Goal: Information Seeking & Learning: Learn about a topic

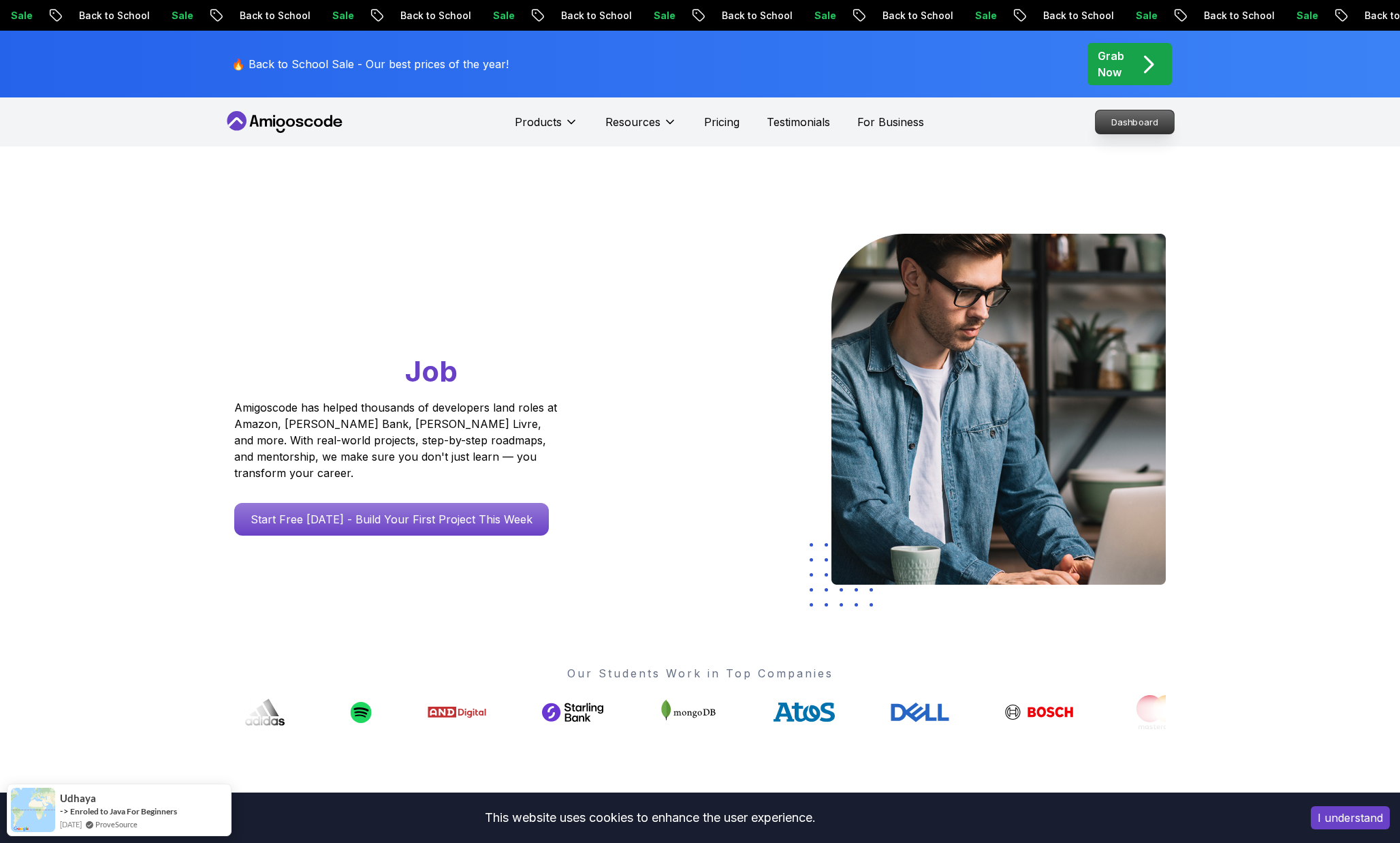
click at [1117, 129] on p "Dashboard" at bounding box center [1135, 122] width 79 height 23
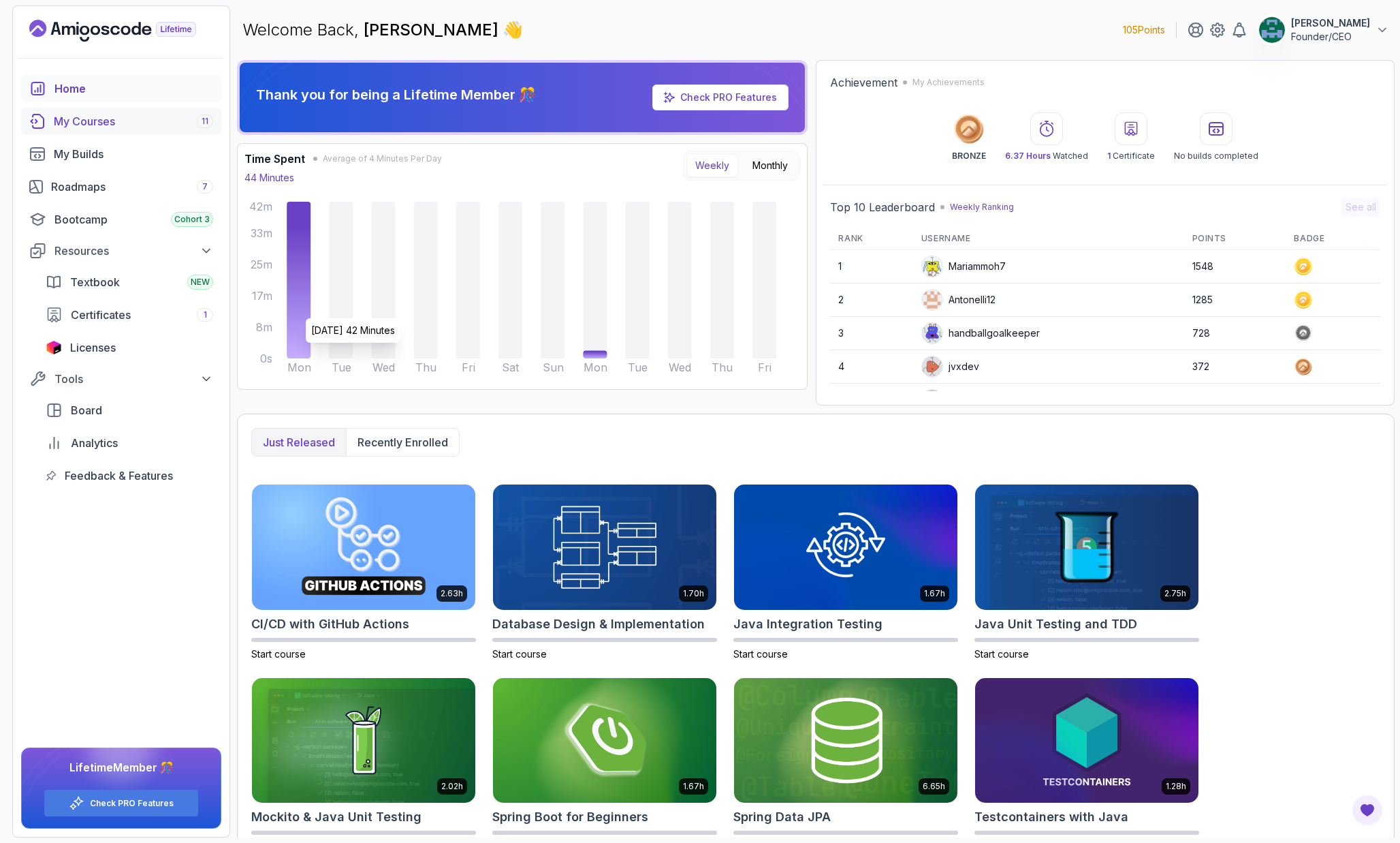
click at [111, 126] on div "My Courses 11" at bounding box center [134, 121] width 159 height 16
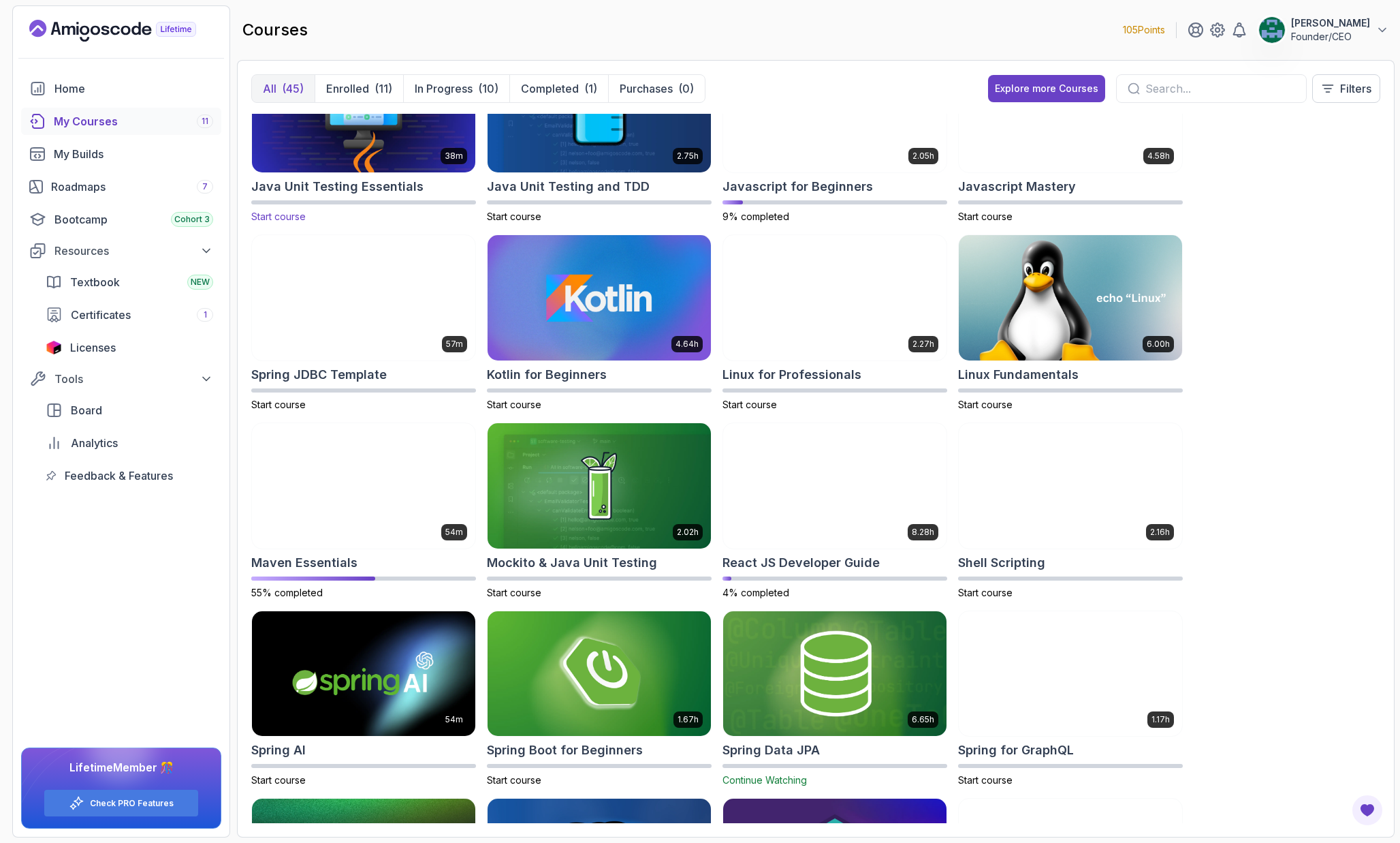
scroll to position [1203, 0]
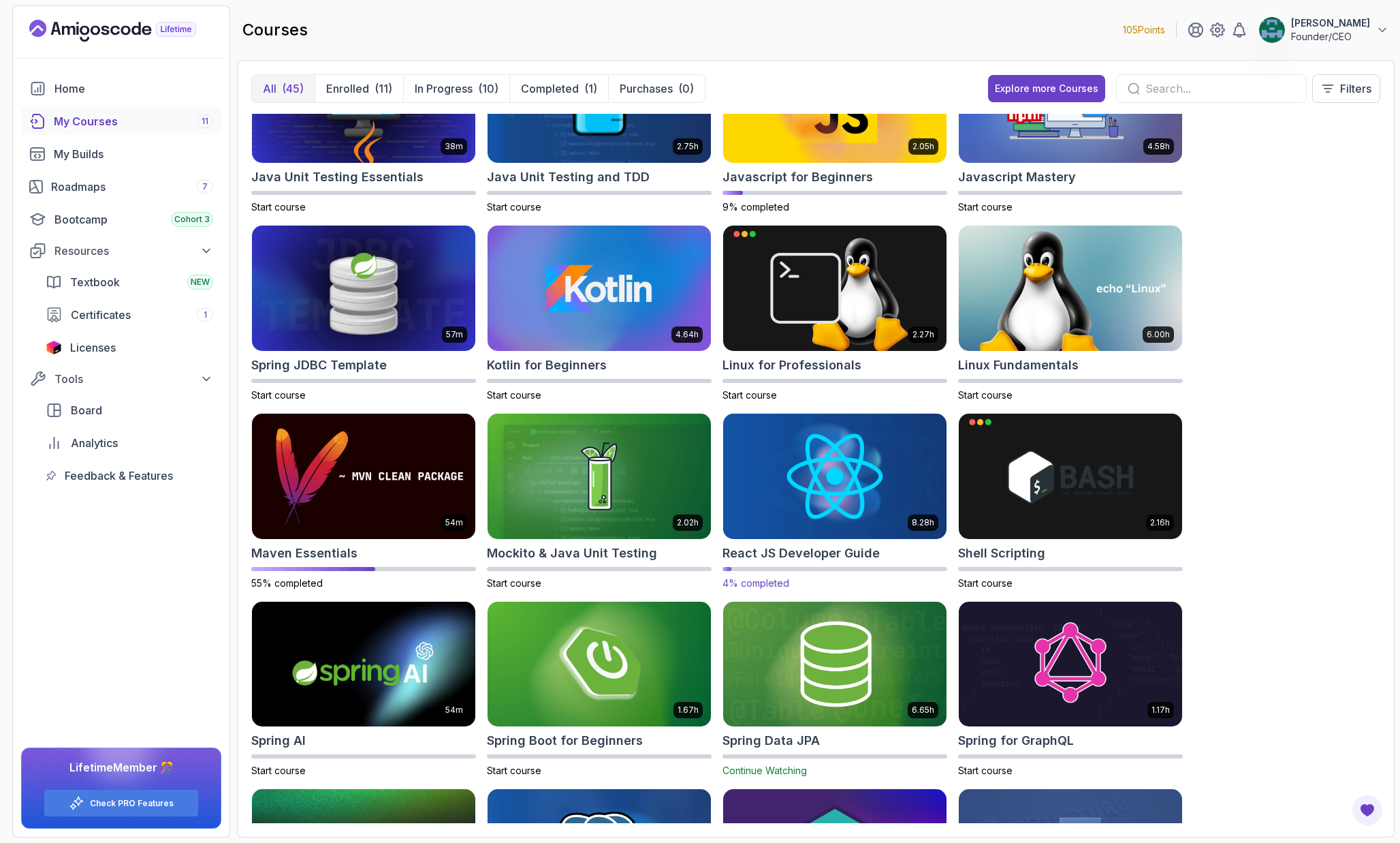
click at [729, 466] on img at bounding box center [835, 476] width 234 height 132
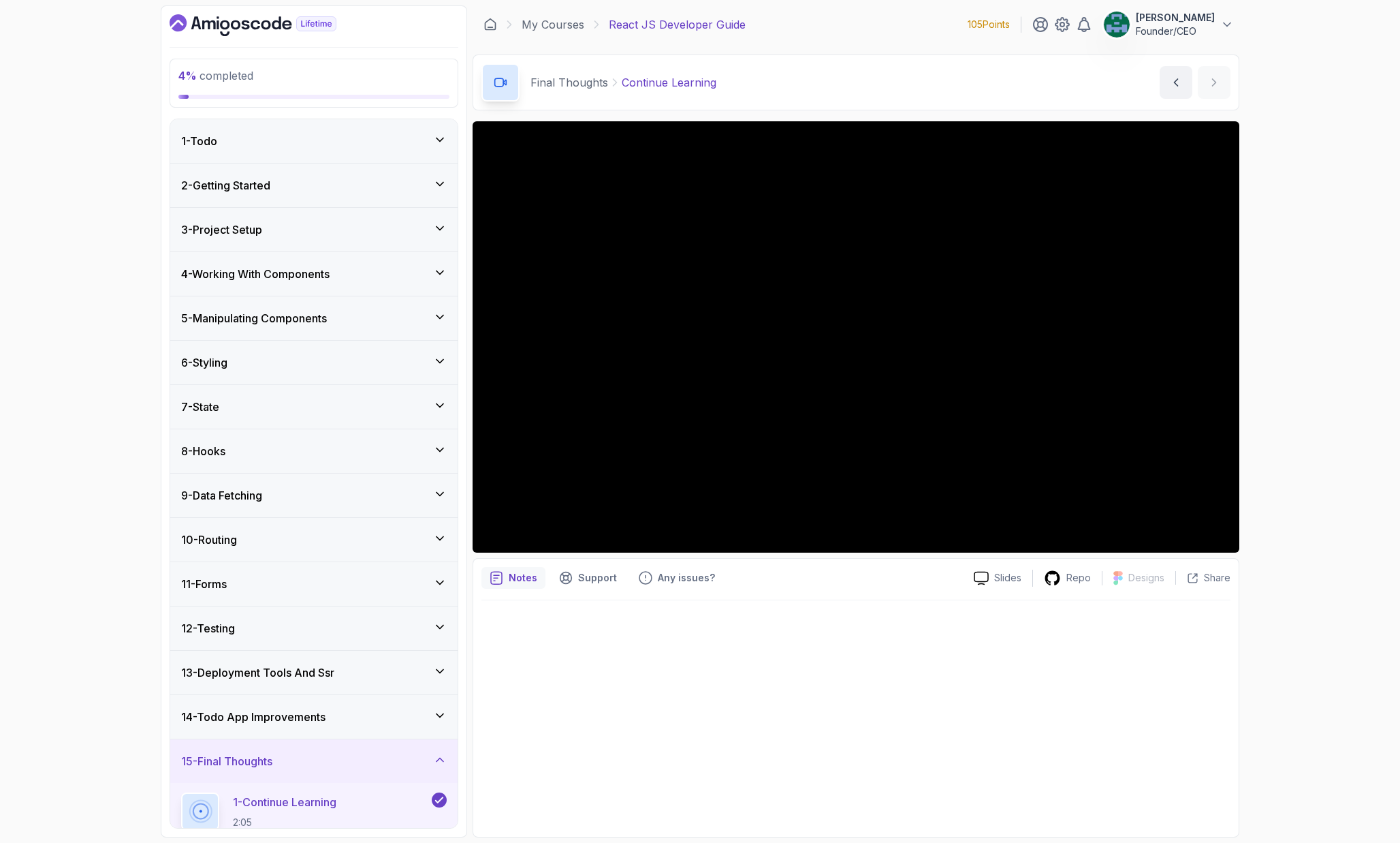
click at [237, 536] on h3 "10 - Routing" at bounding box center [209, 539] width 56 height 16
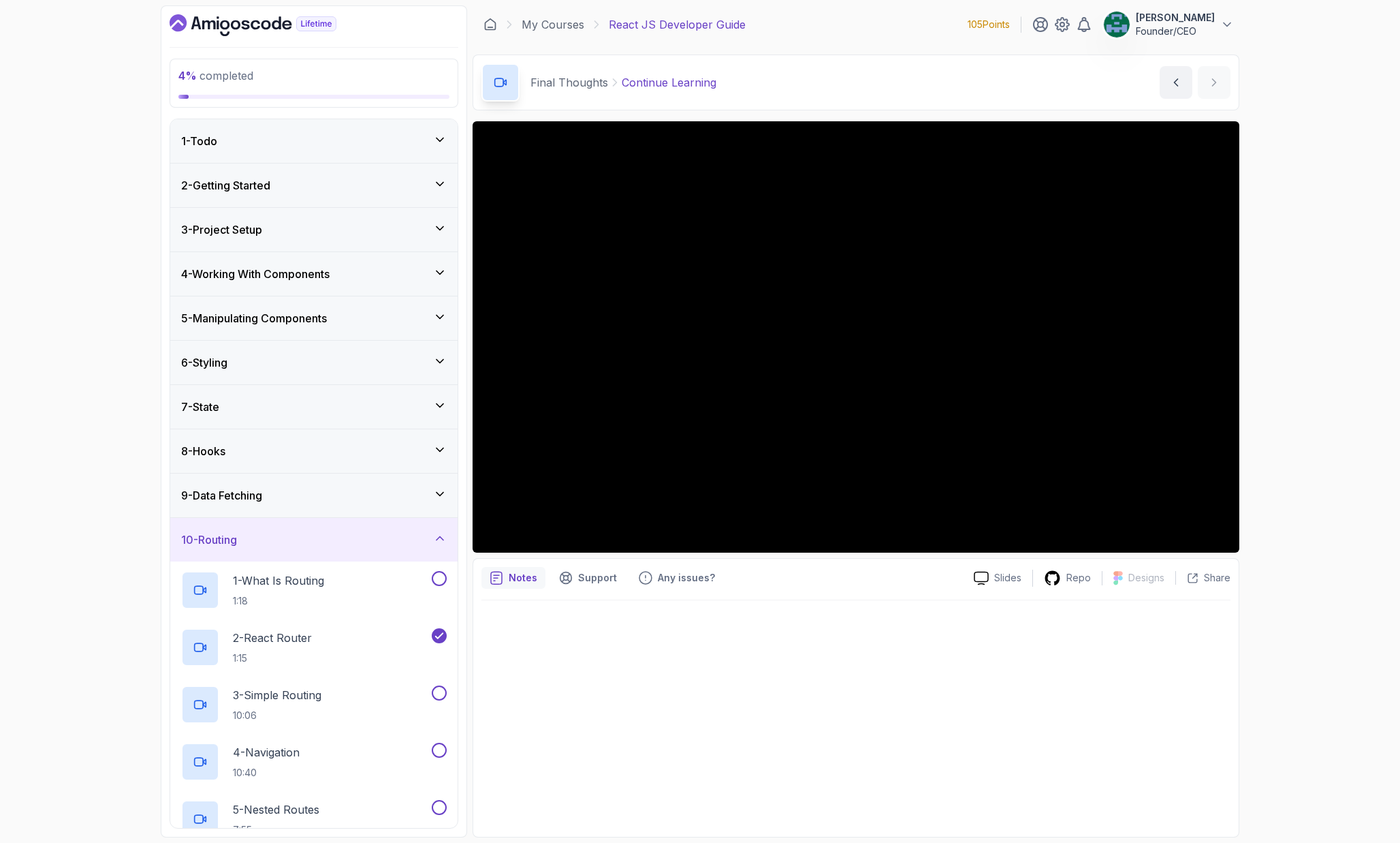
click at [250, 546] on div "10 - Routing" at bounding box center [314, 539] width 266 height 16
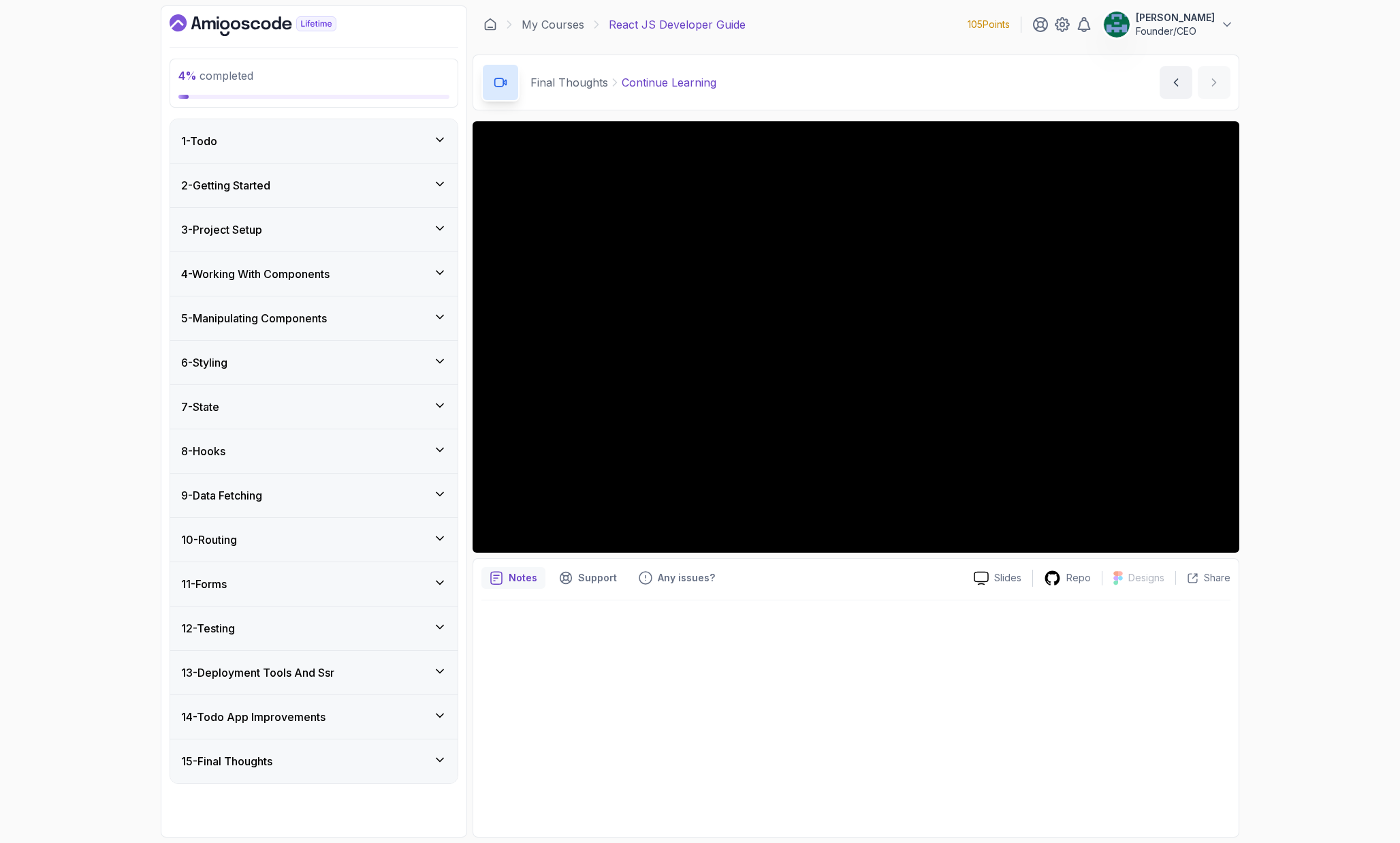
click at [250, 503] on h3 "9 - Data Fetching" at bounding box center [221, 495] width 81 height 16
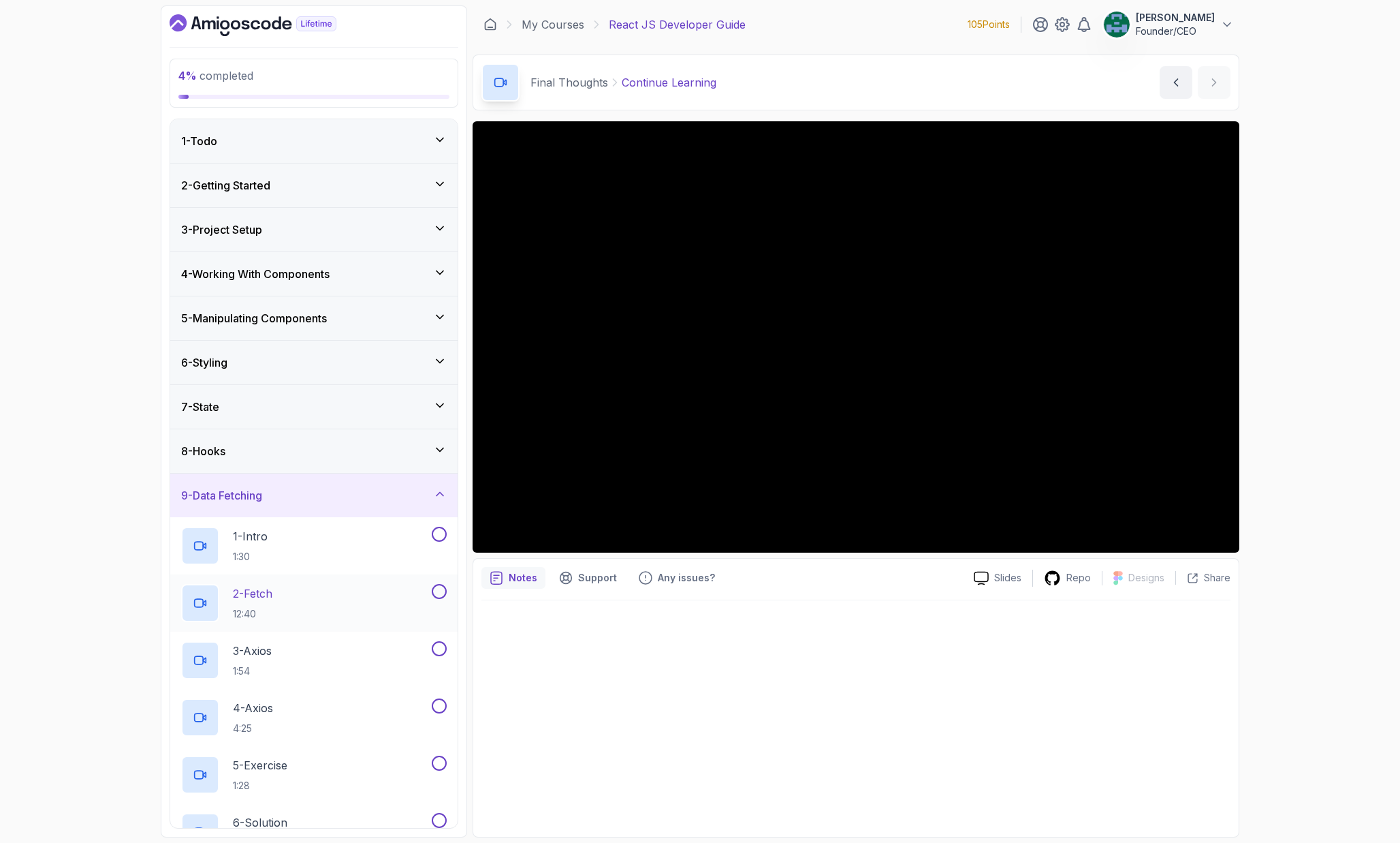
click at [291, 596] on div "2 - Fetch 12:40" at bounding box center [305, 603] width 248 height 38
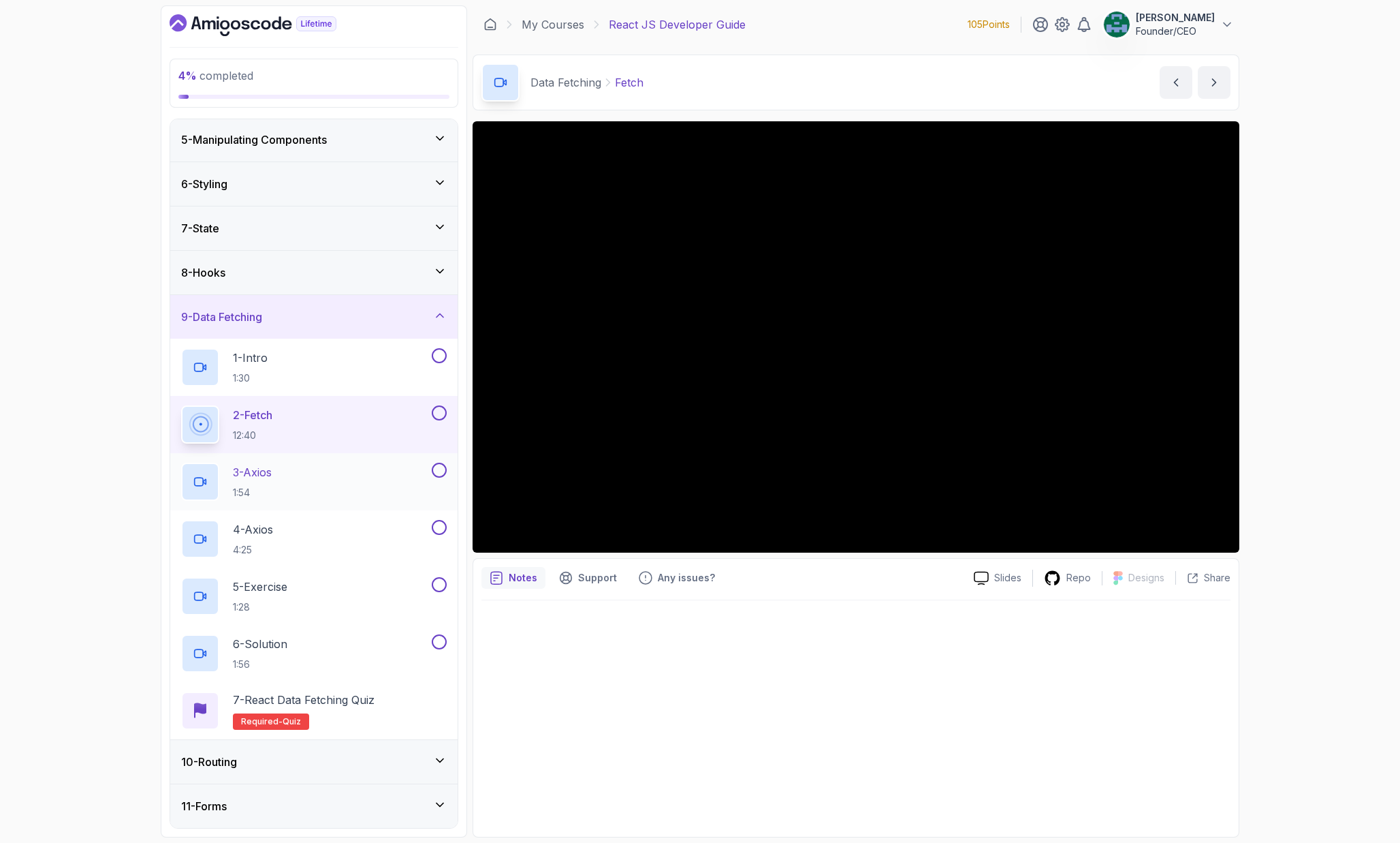
scroll to position [166, 0]
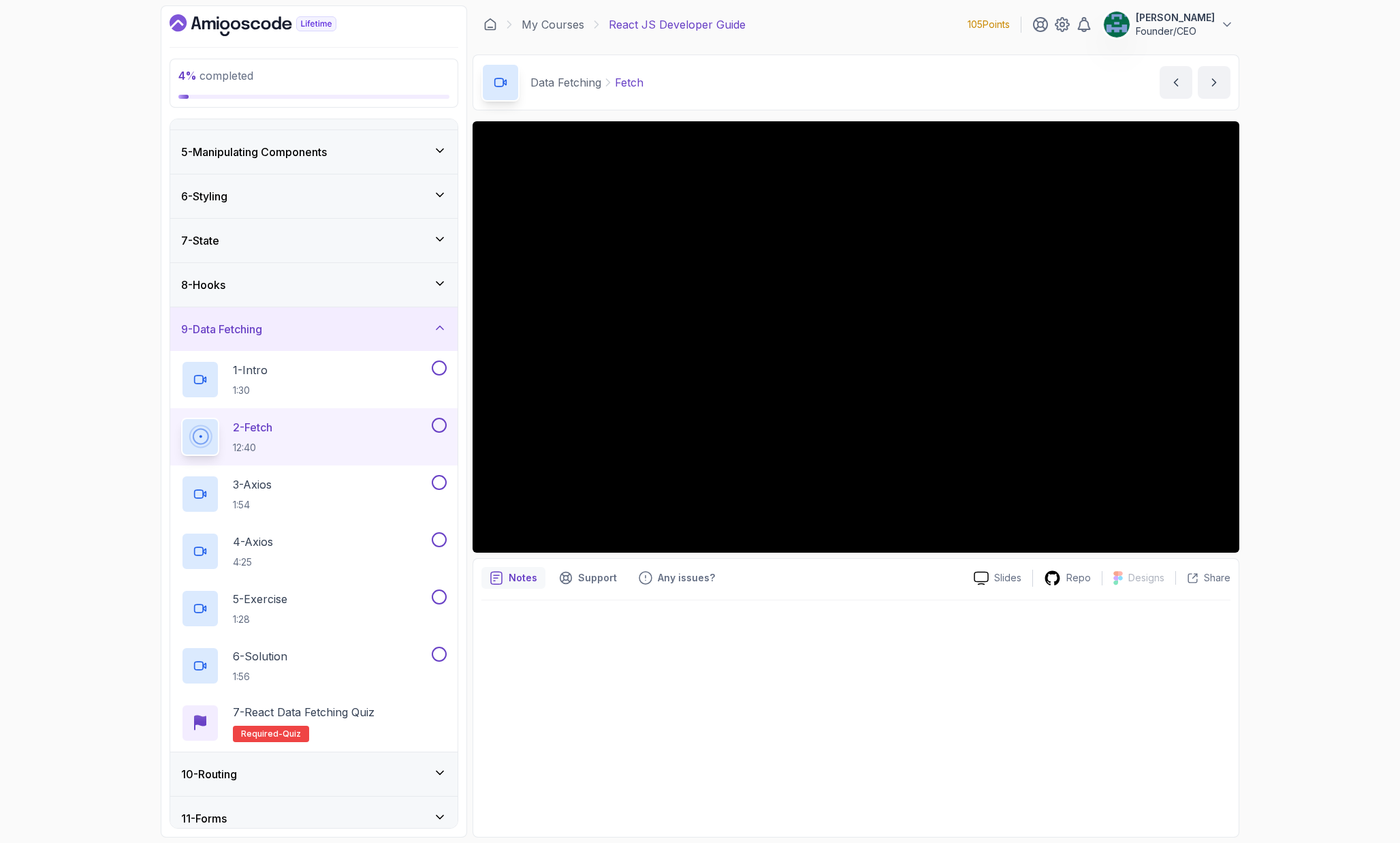
click at [292, 291] on div "8 - Hooks" at bounding box center [314, 285] width 266 height 16
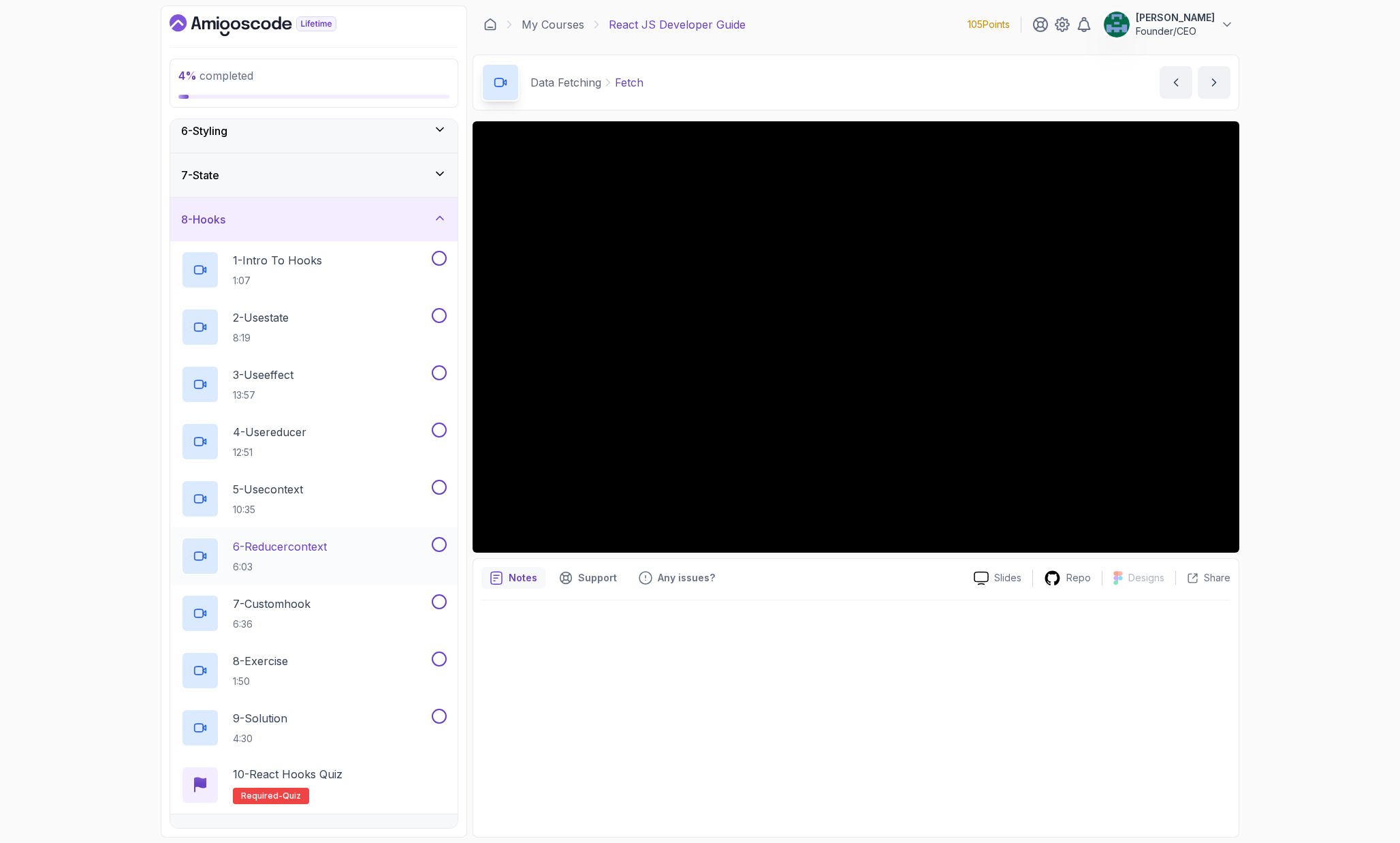
scroll to position [234, 0]
click at [302, 596] on p "7 - Customhook" at bounding box center [272, 601] width 78 height 16
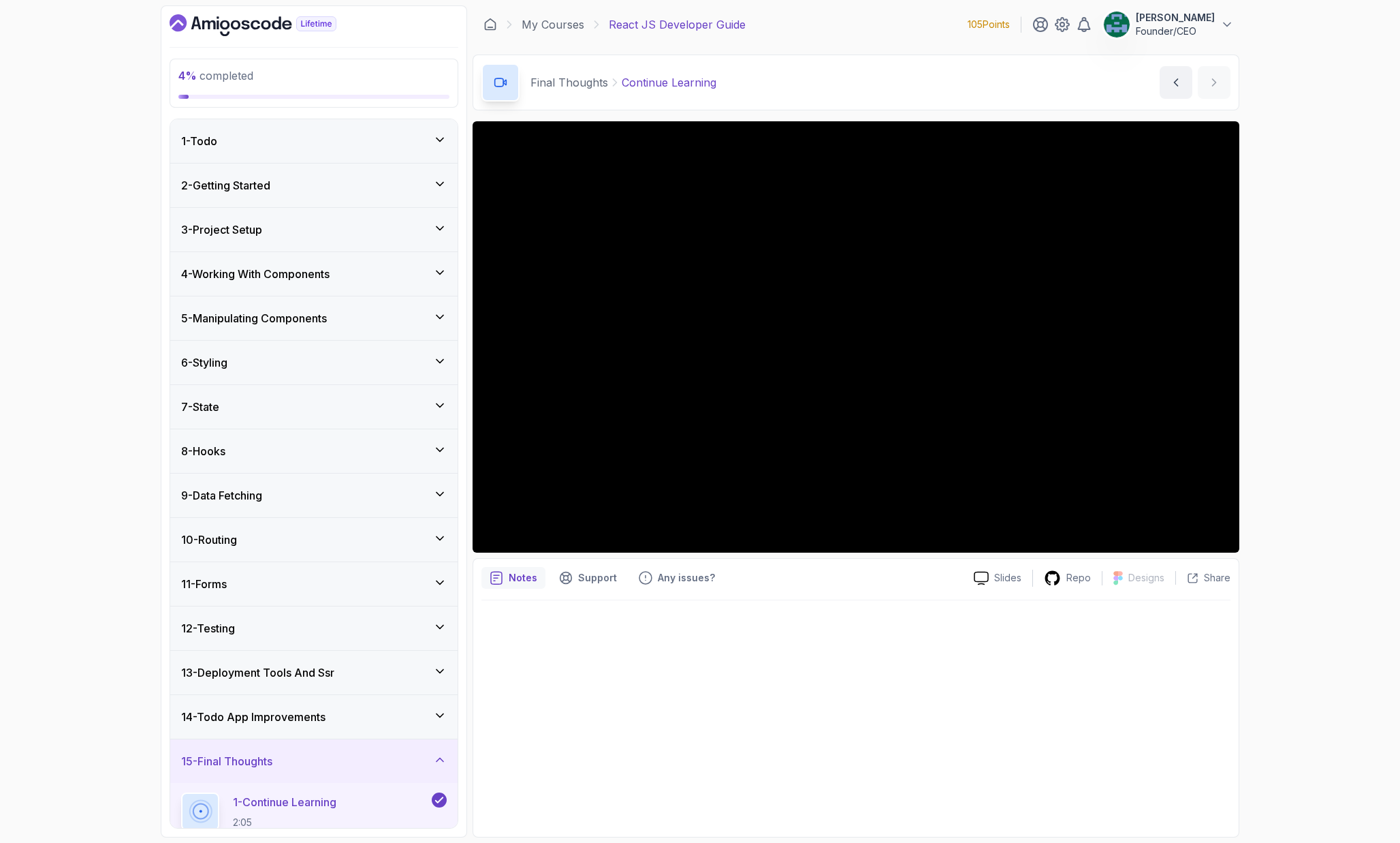
click at [285, 453] on div "8 - Hooks" at bounding box center [314, 450] width 266 height 16
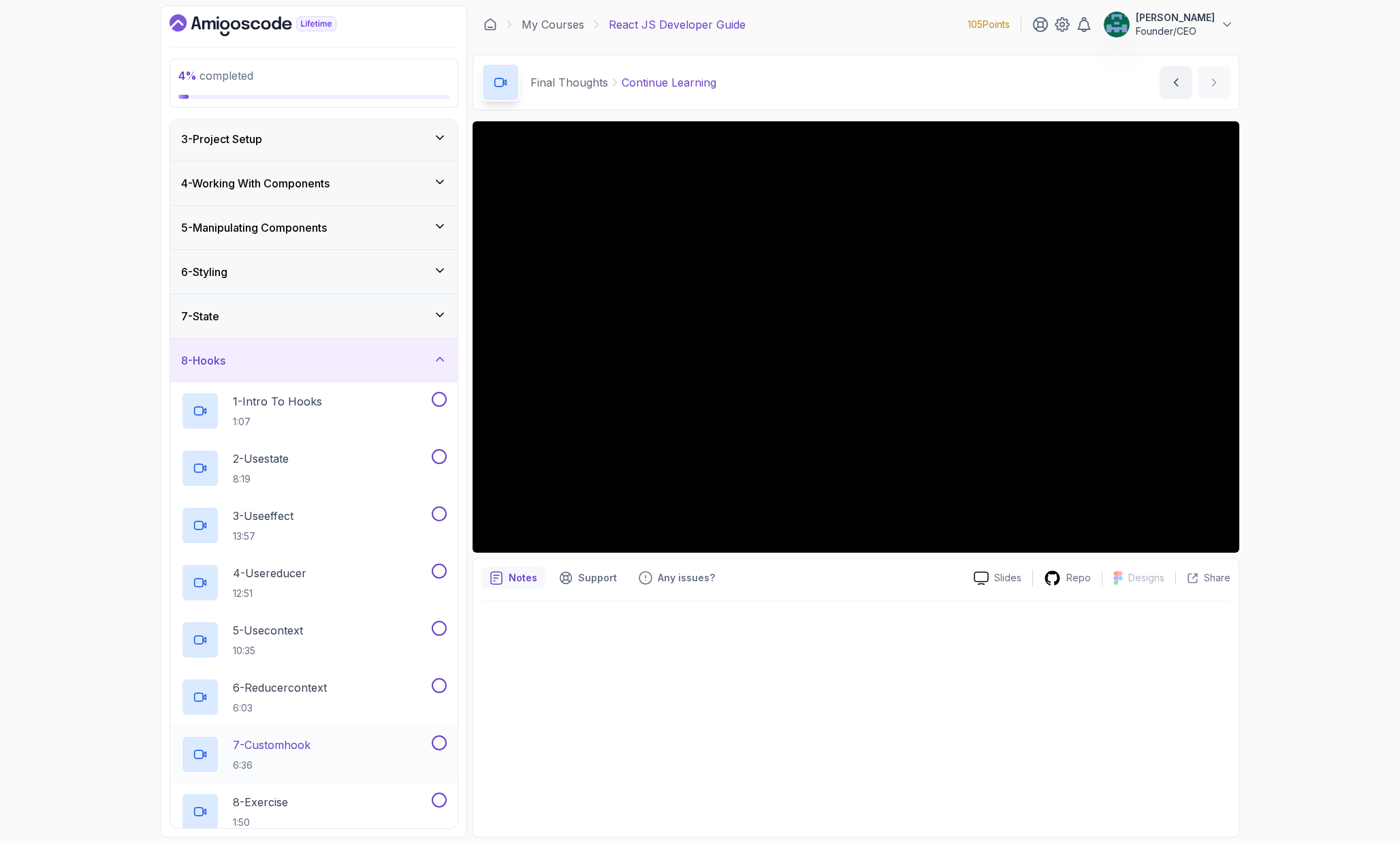
scroll to position [111, 0]
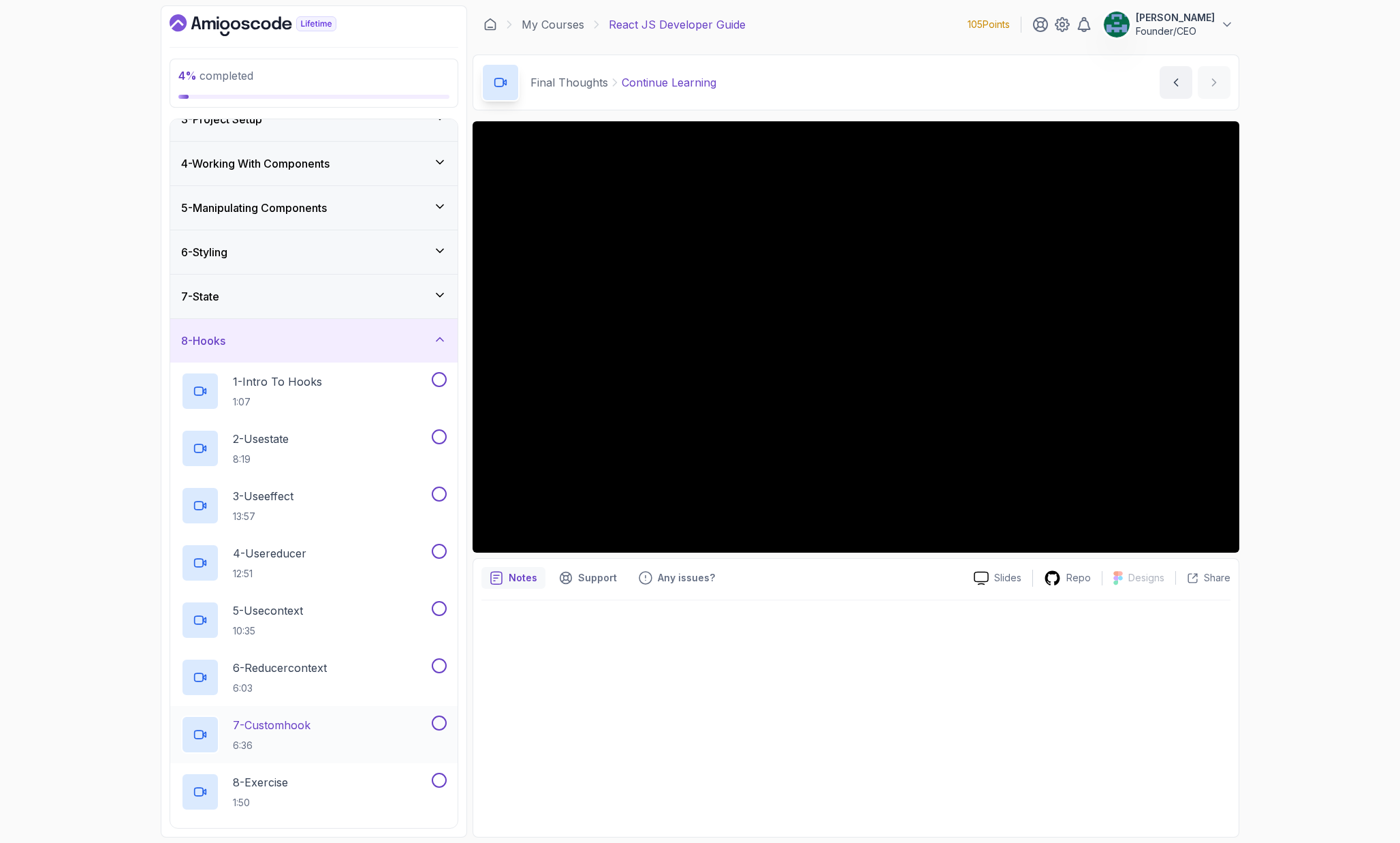
click at [305, 730] on p "7 - Customhook" at bounding box center [272, 724] width 78 height 16
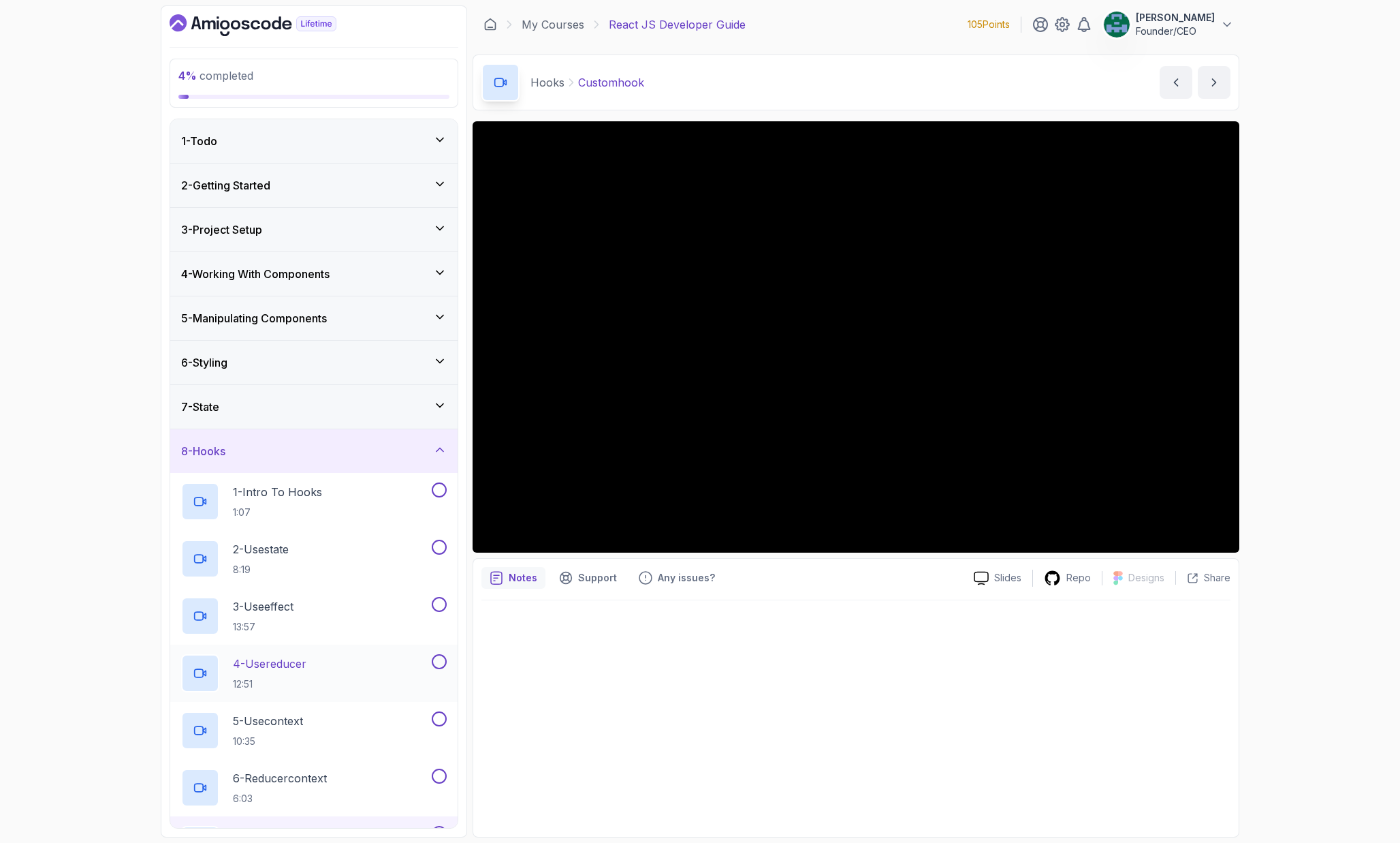
click at [328, 657] on div "4 - Usereducer 12:51" at bounding box center [305, 673] width 248 height 38
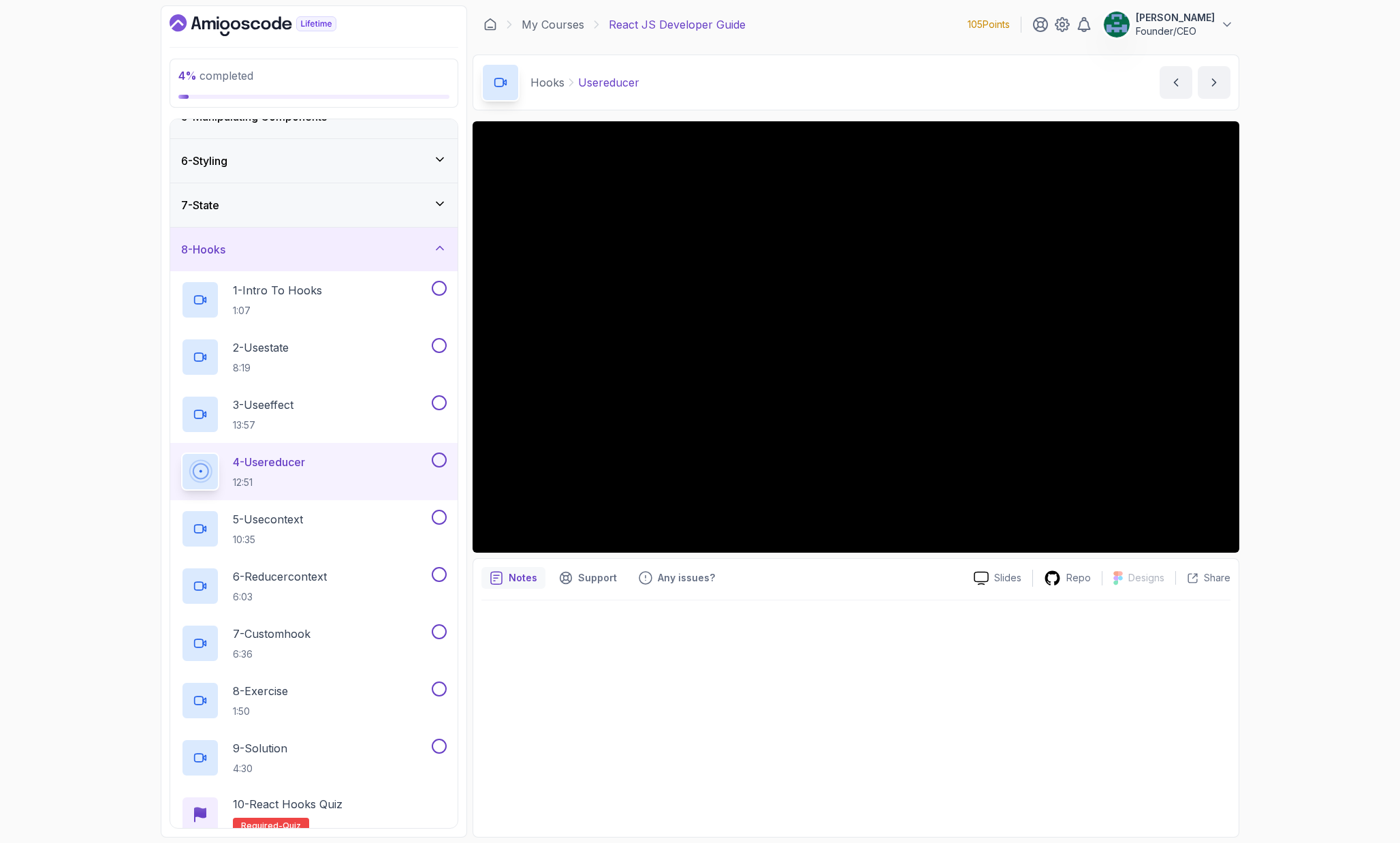
scroll to position [233, 0]
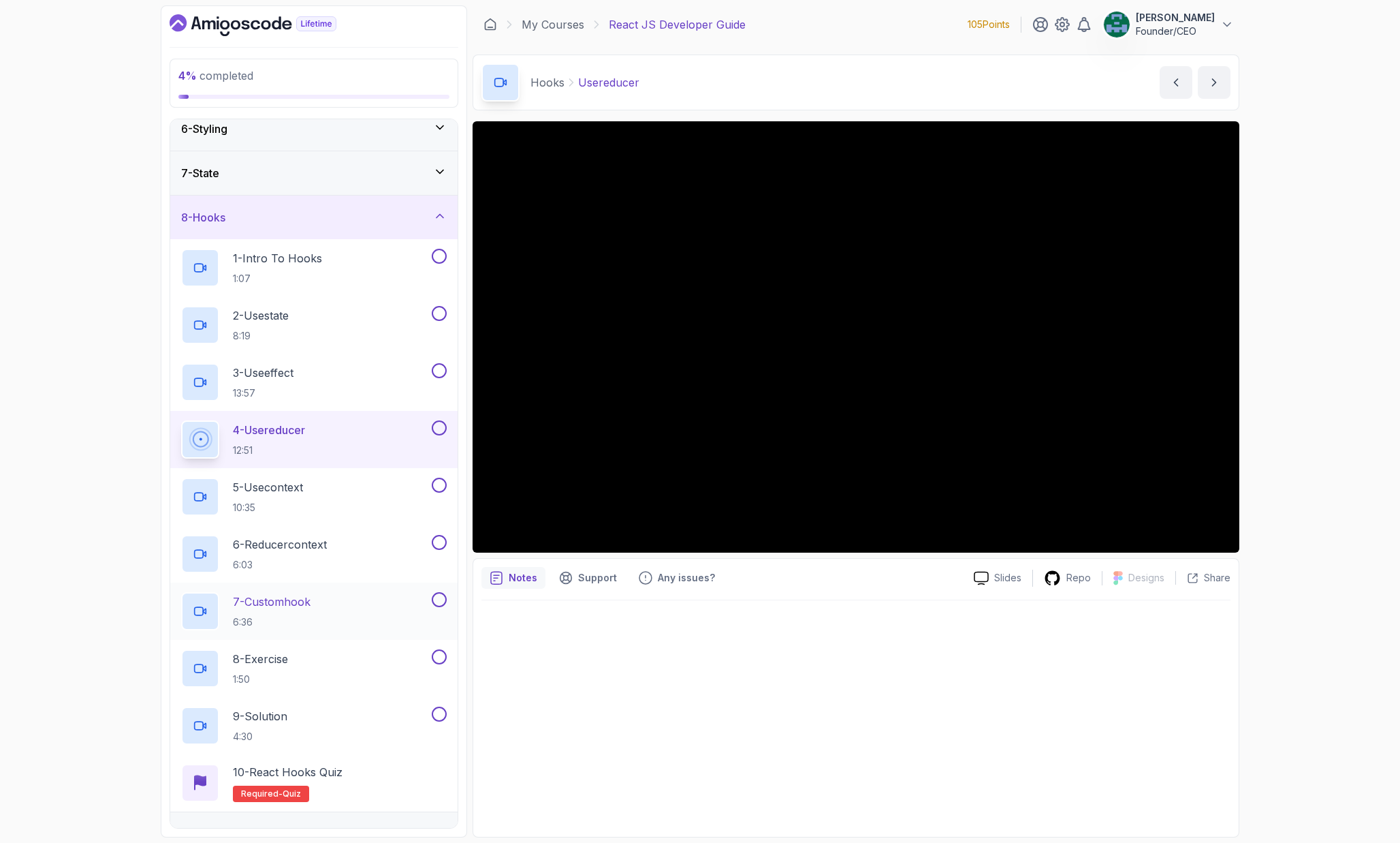
click at [434, 597] on button at bounding box center [438, 599] width 15 height 15
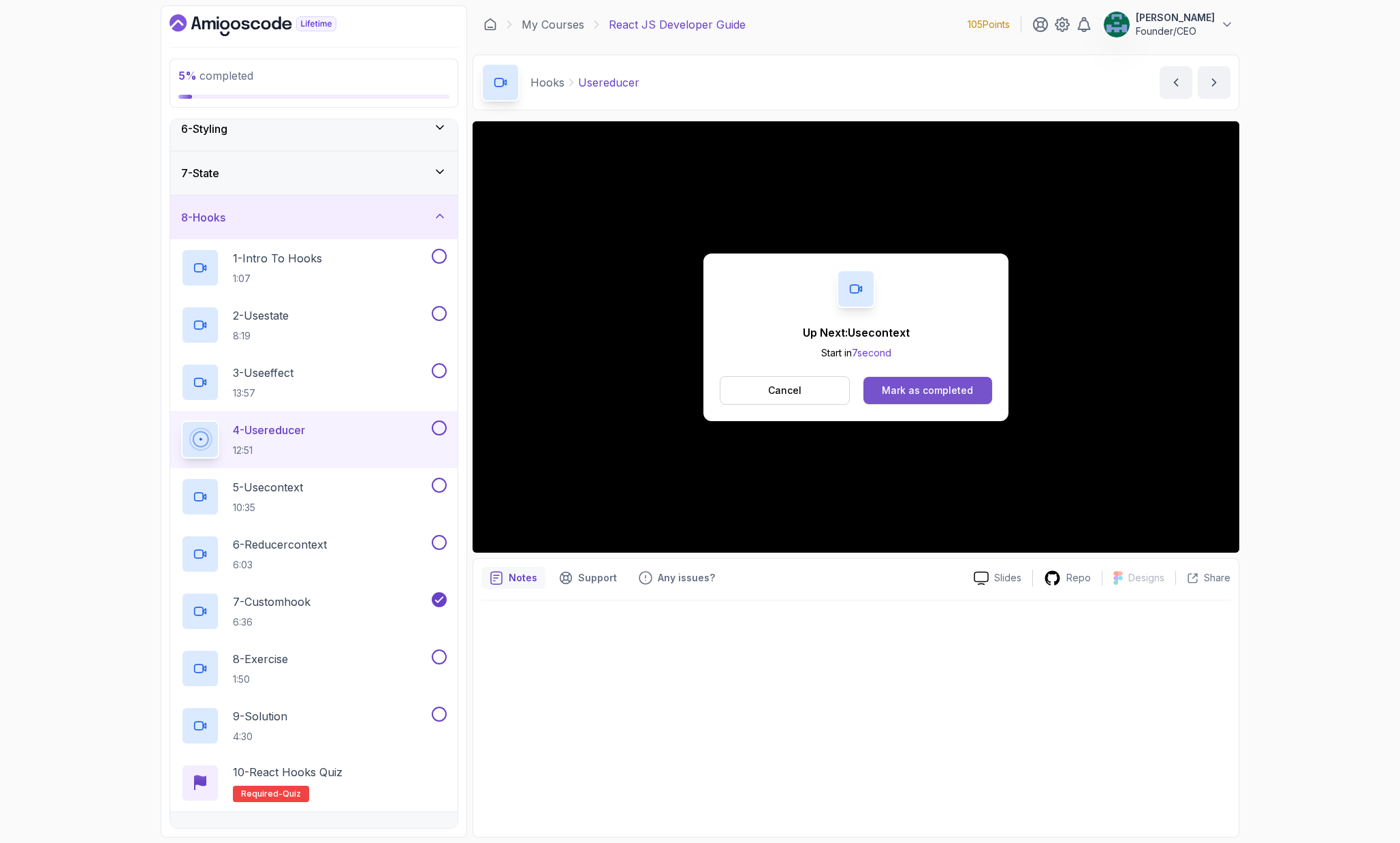
click at [949, 398] on button "Mark as completed" at bounding box center [928, 390] width 129 height 27
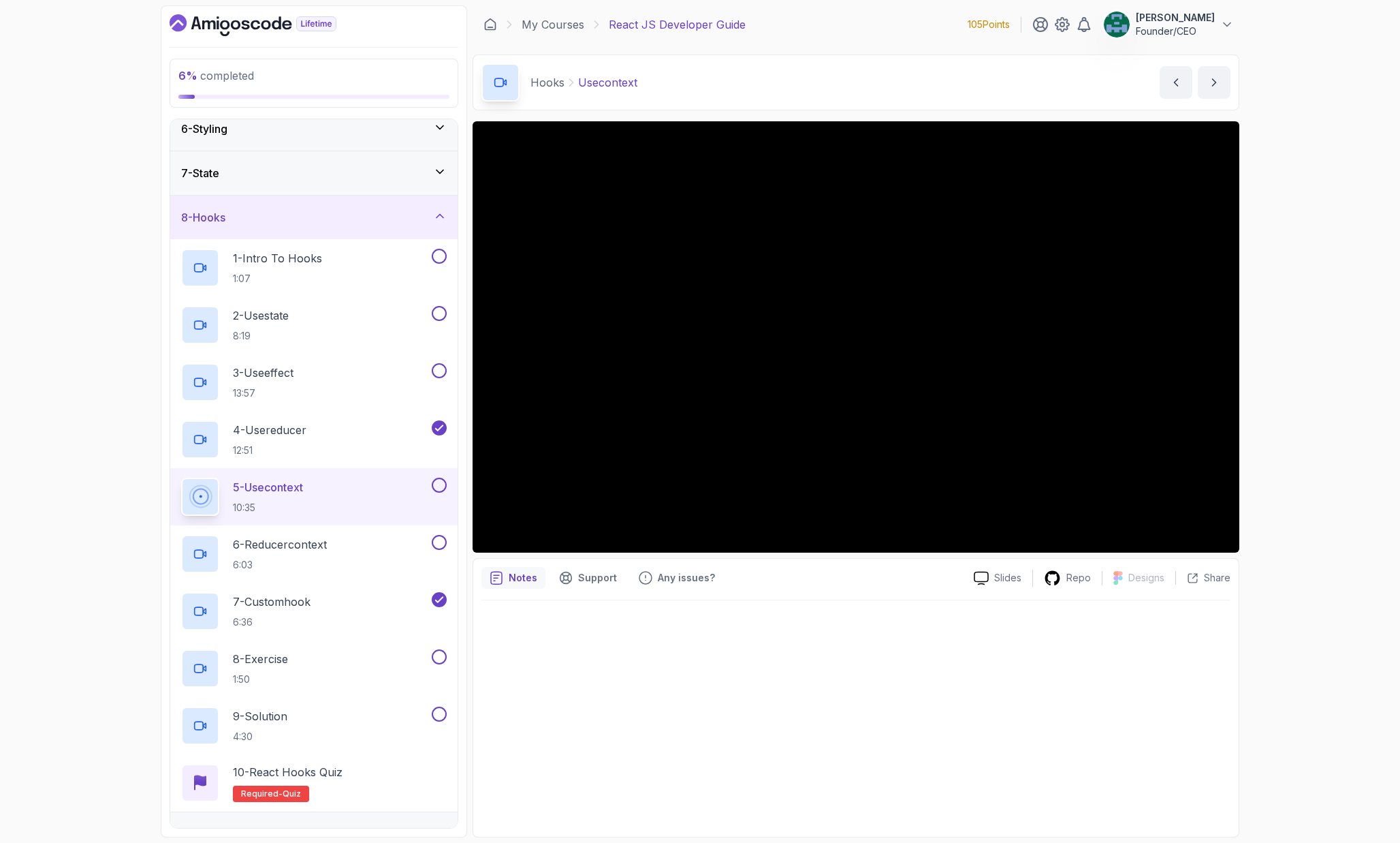
click at [319, 492] on div "5 - Usecontext 10:35" at bounding box center [305, 496] width 248 height 38
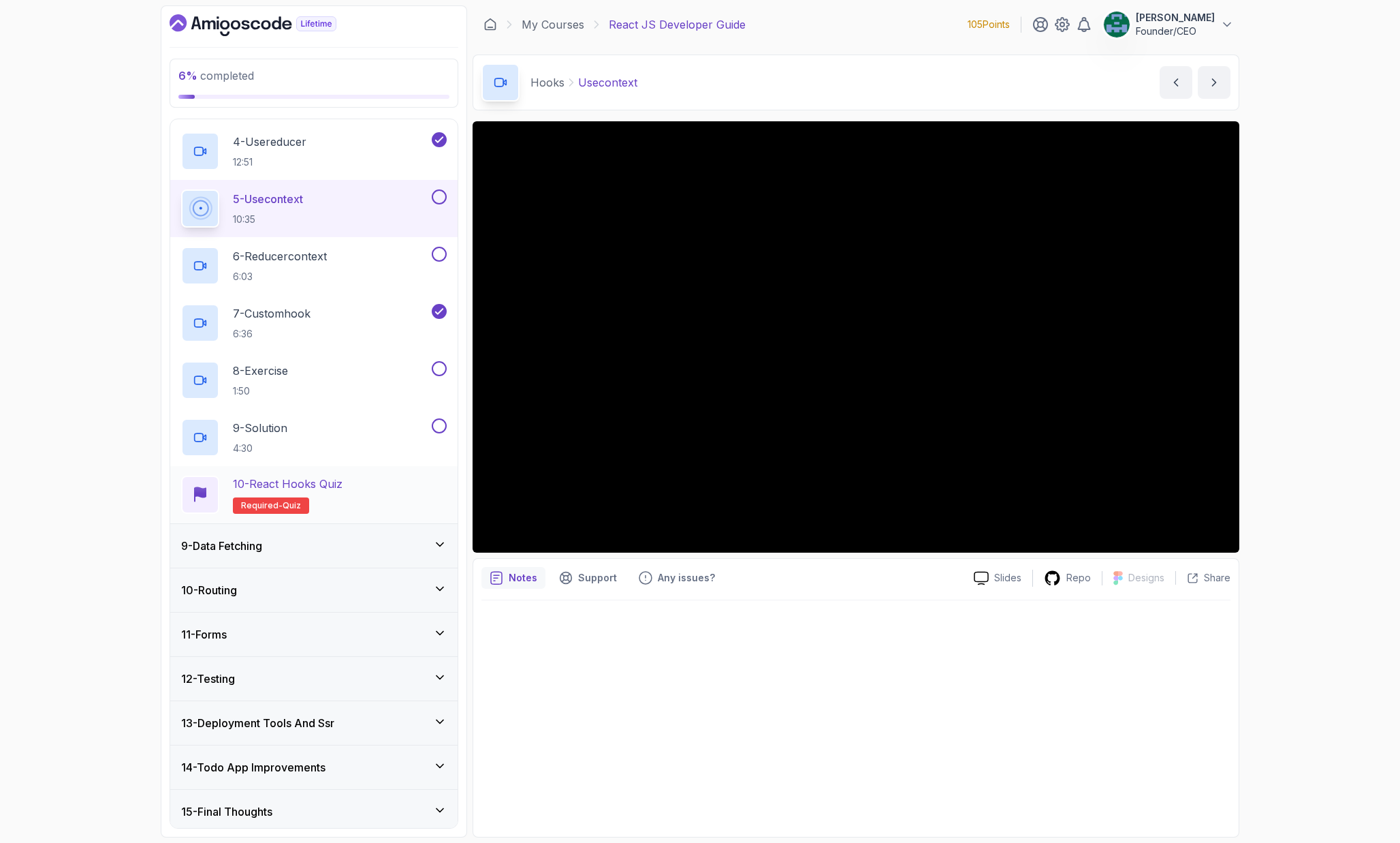
scroll to position [527, 0]
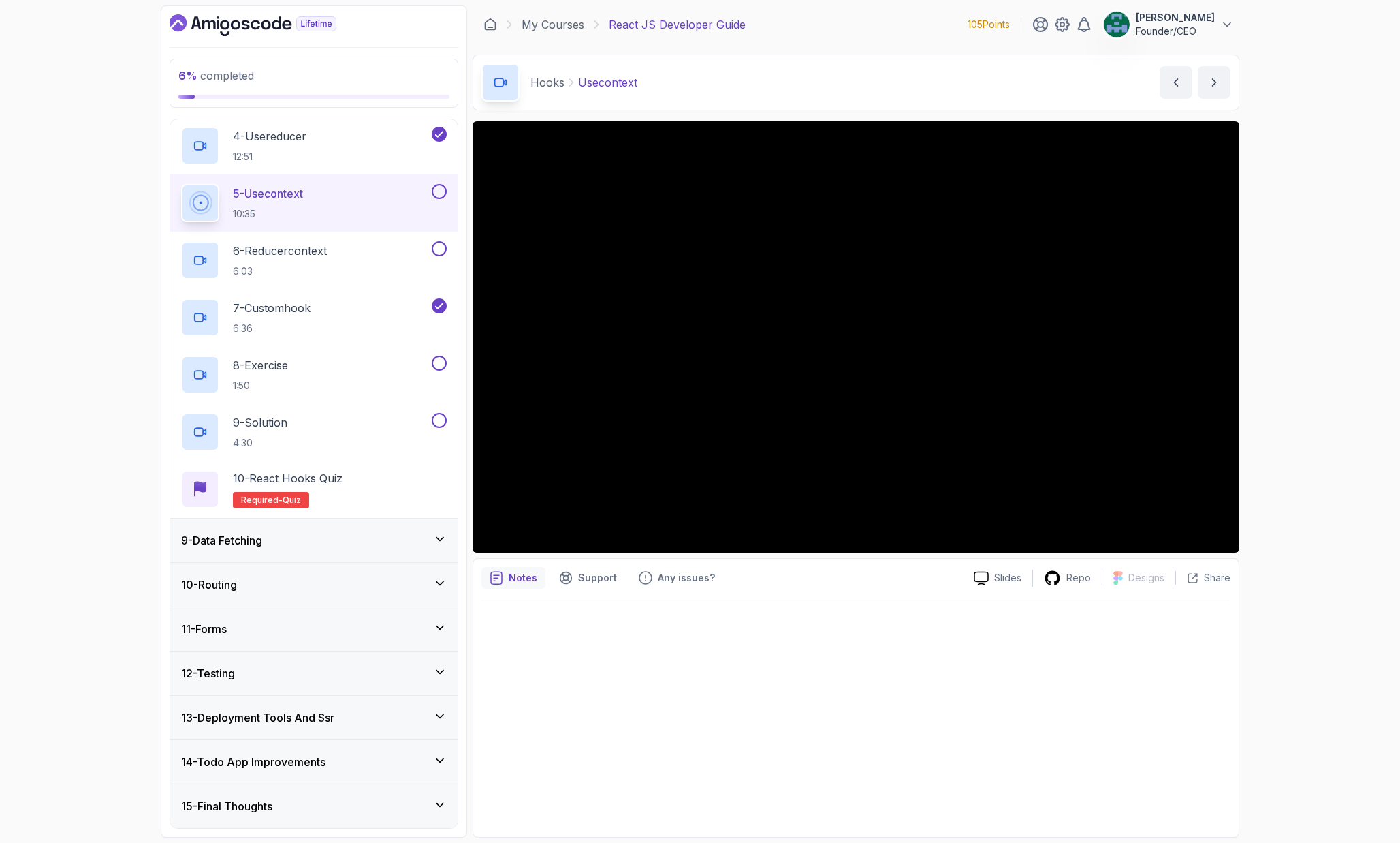
click at [433, 546] on div "9 - Data Fetching" at bounding box center [314, 540] width 266 height 16
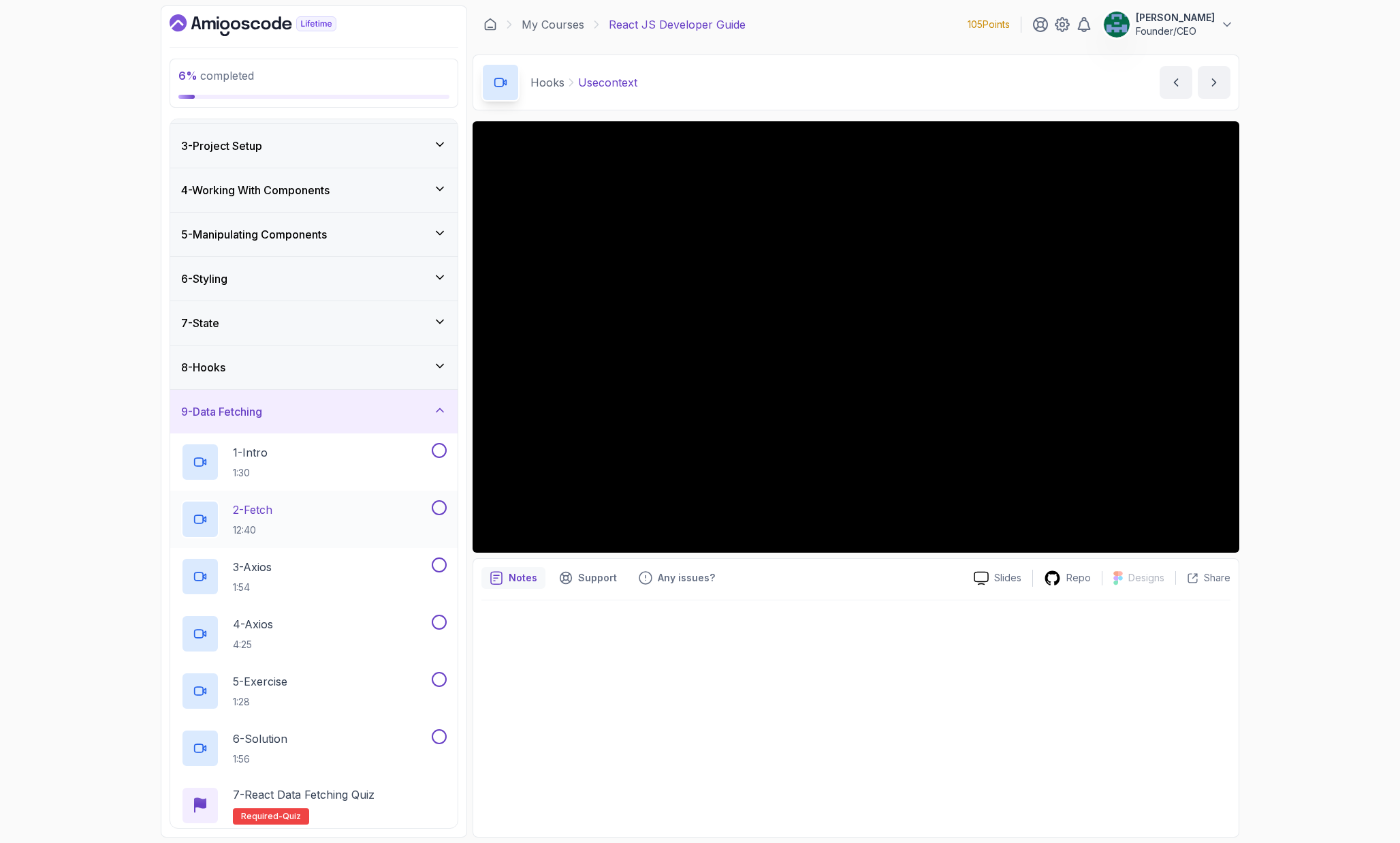
scroll to position [74, 0]
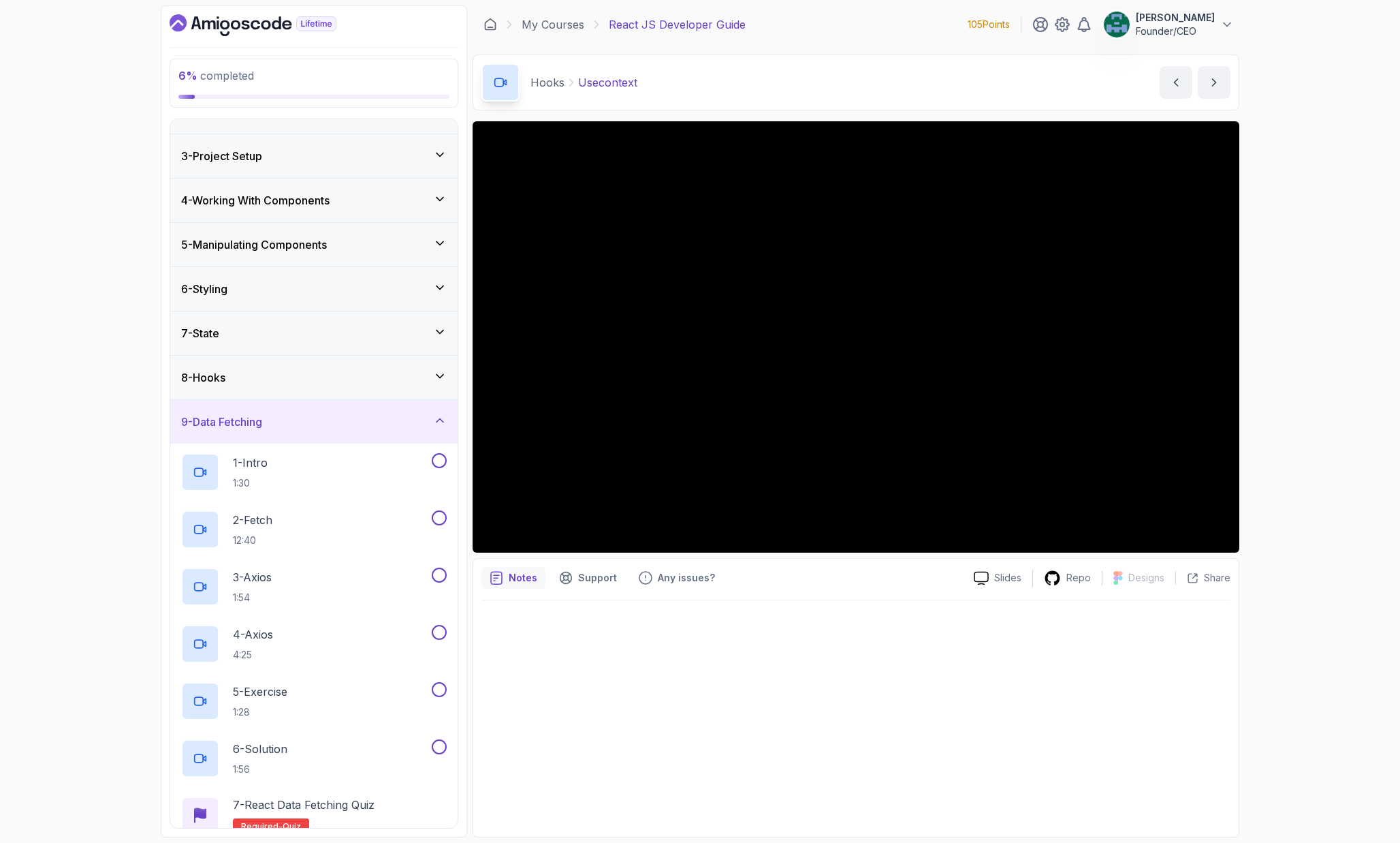
click at [398, 295] on div "6 - Styling" at bounding box center [314, 289] width 266 height 16
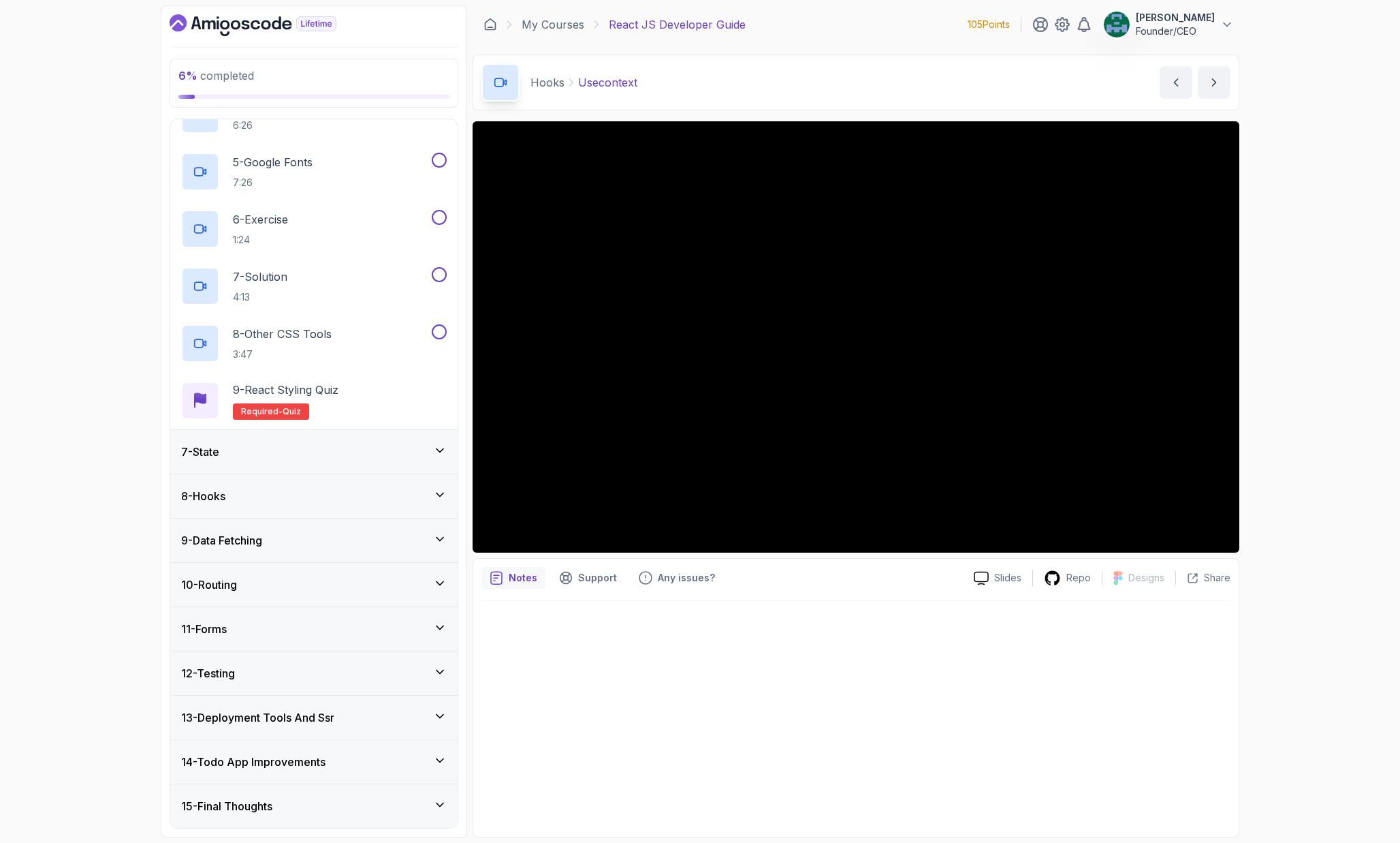
scroll to position [470, 0]
click at [443, 490] on icon at bounding box center [440, 494] width 14 height 14
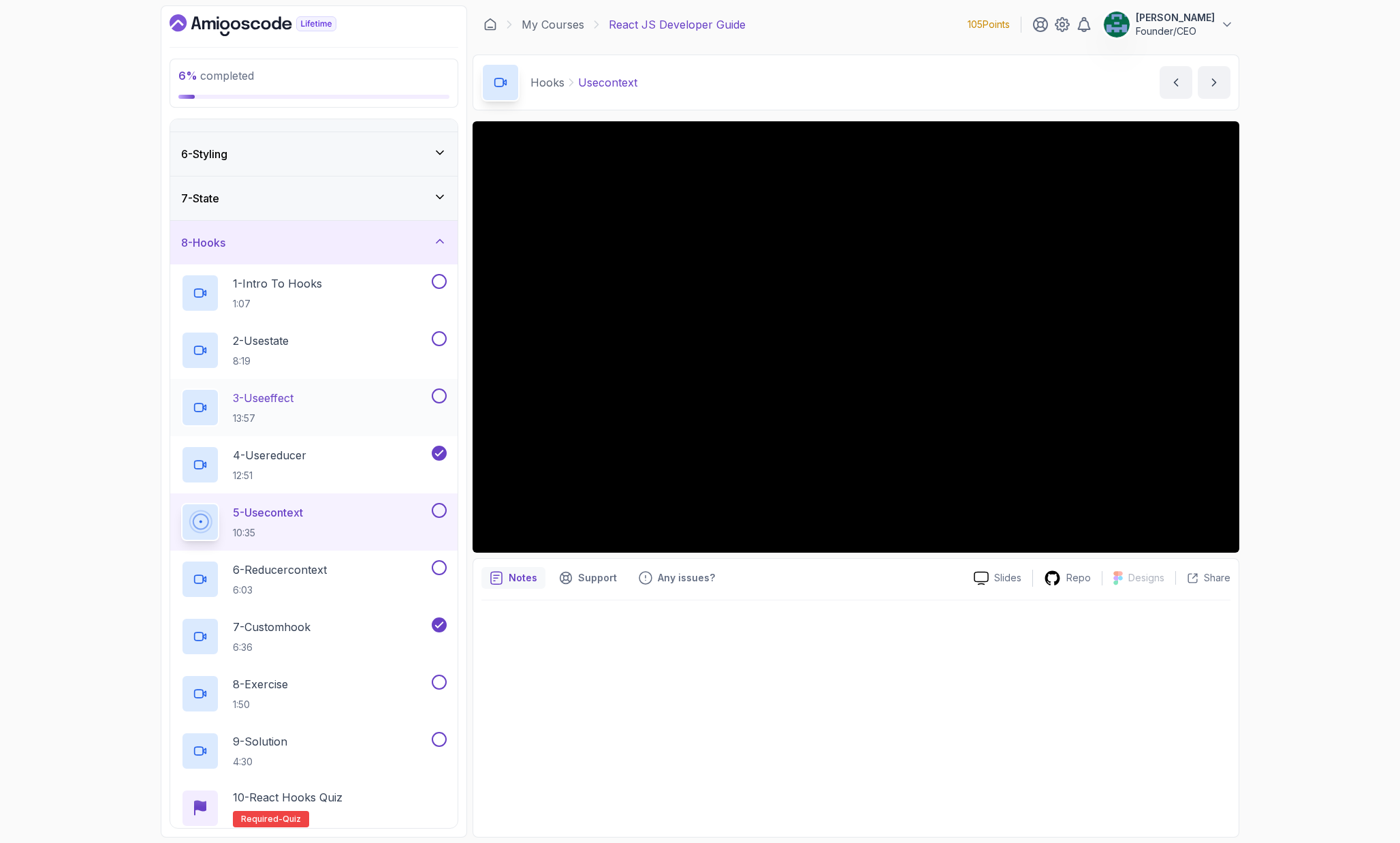
scroll to position [211, 0]
click at [269, 559] on p "6 - Reducercontext" at bounding box center [280, 567] width 94 height 16
